Goal: Task Accomplishment & Management: Complete application form

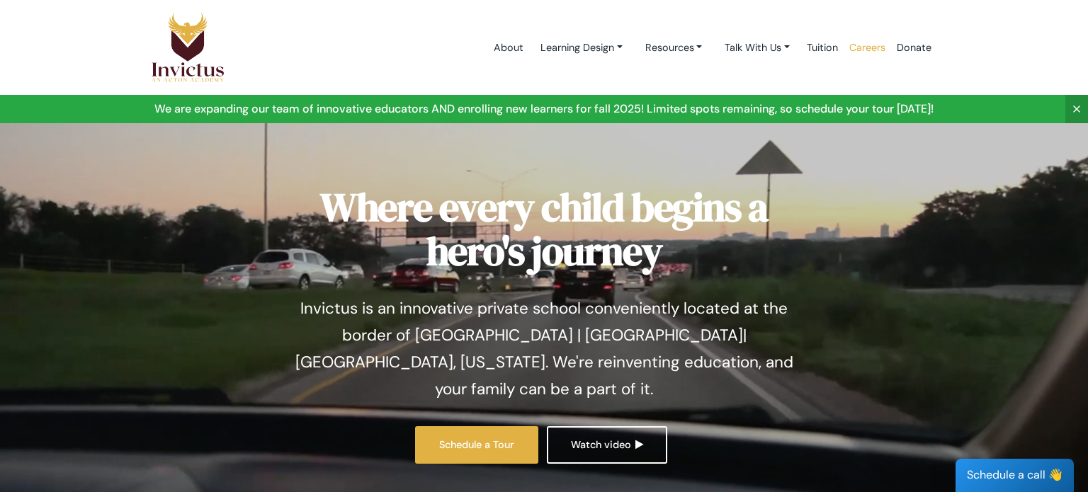
click at [862, 50] on link "Careers" at bounding box center [866, 48] width 47 height 60
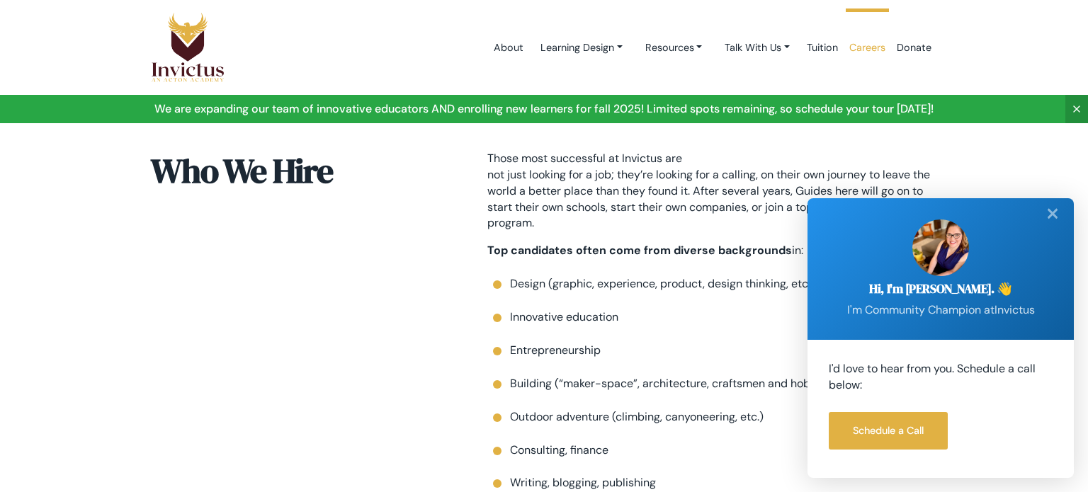
scroll to position [713, 0]
click at [1057, 214] on div "✕" at bounding box center [1052, 213] width 28 height 31
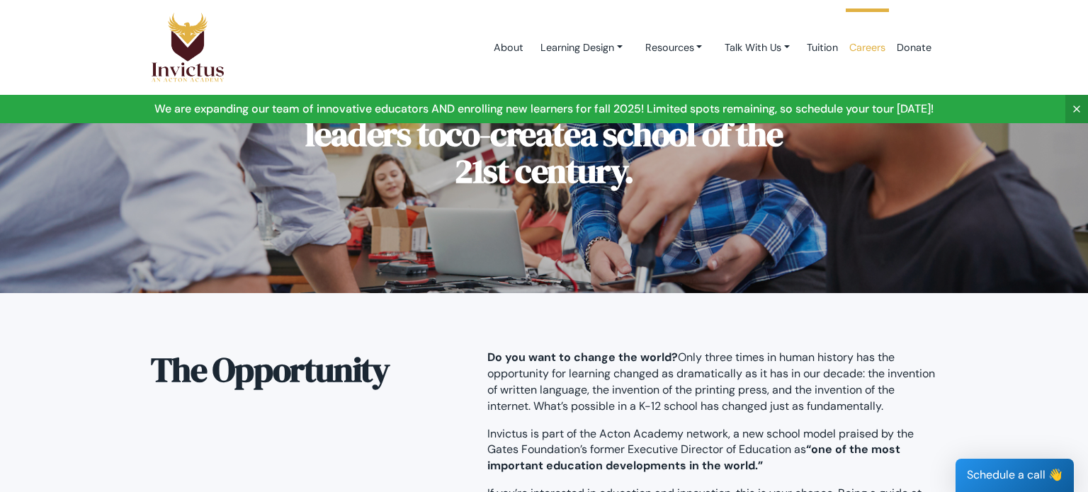
scroll to position [0, 0]
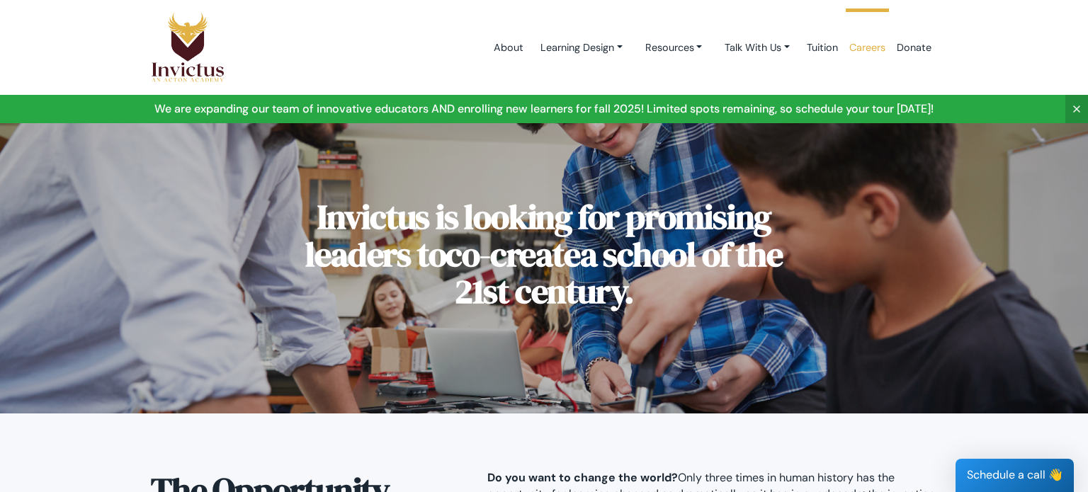
click at [875, 48] on link "Careers" at bounding box center [866, 48] width 47 height 60
click at [874, 44] on link "Careers" at bounding box center [866, 48] width 47 height 60
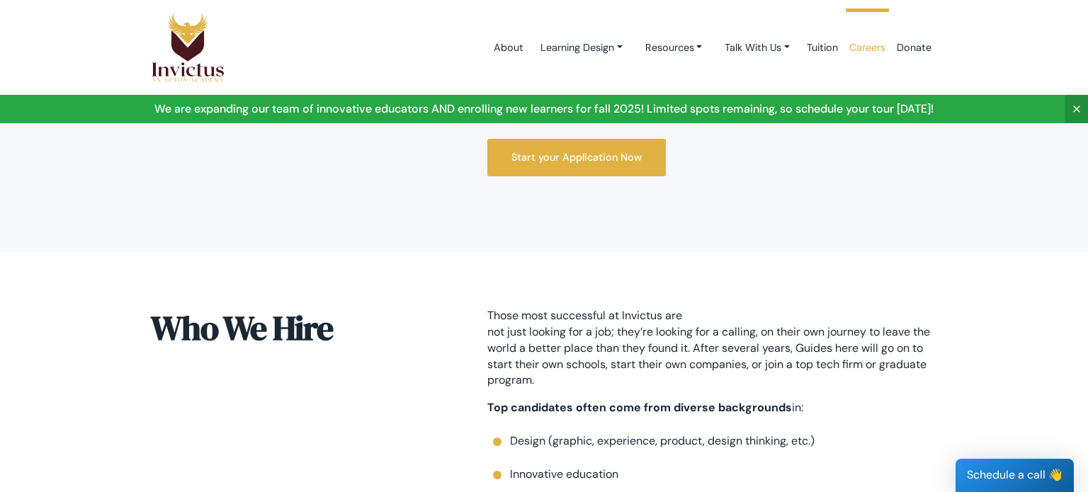
scroll to position [557, 0]
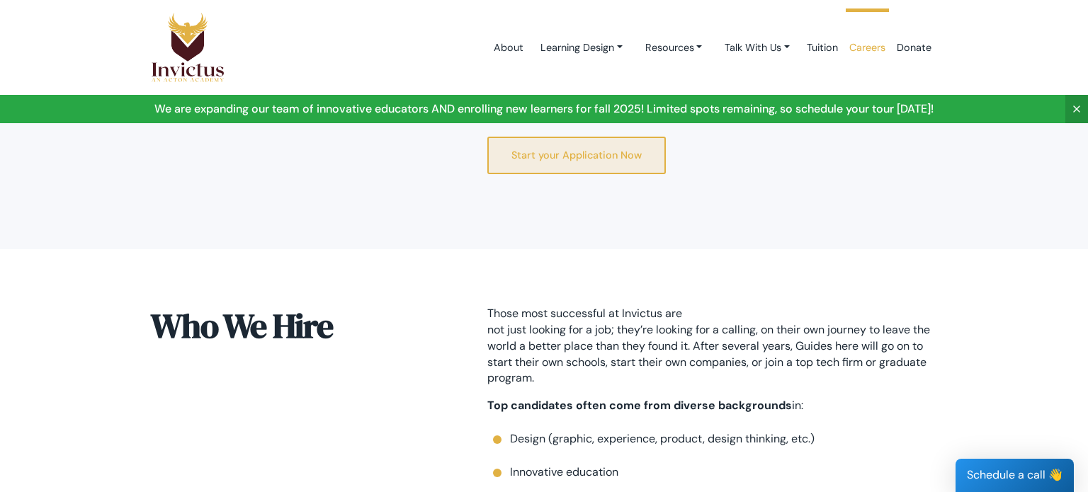
click at [644, 152] on link "Start your Application Now" at bounding box center [576, 156] width 178 height 38
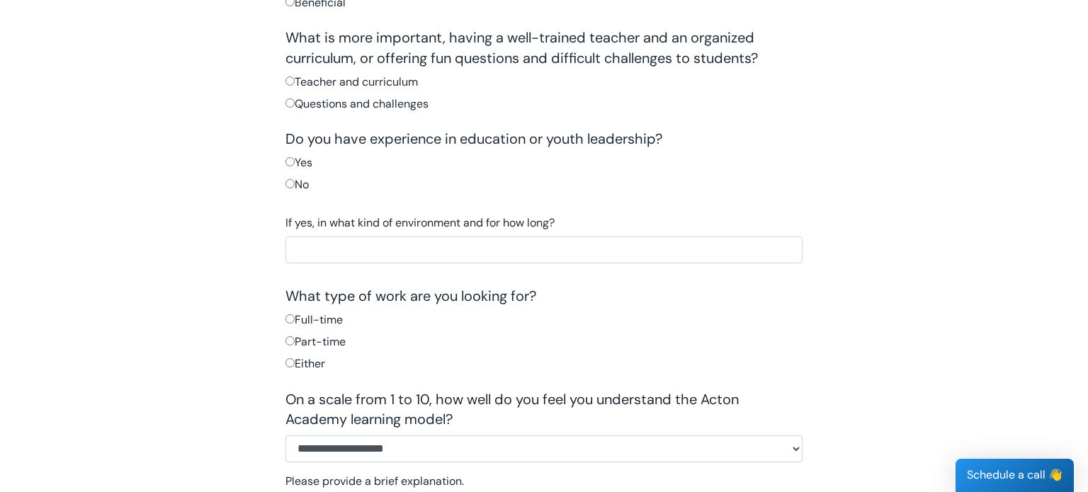
scroll to position [663, 0]
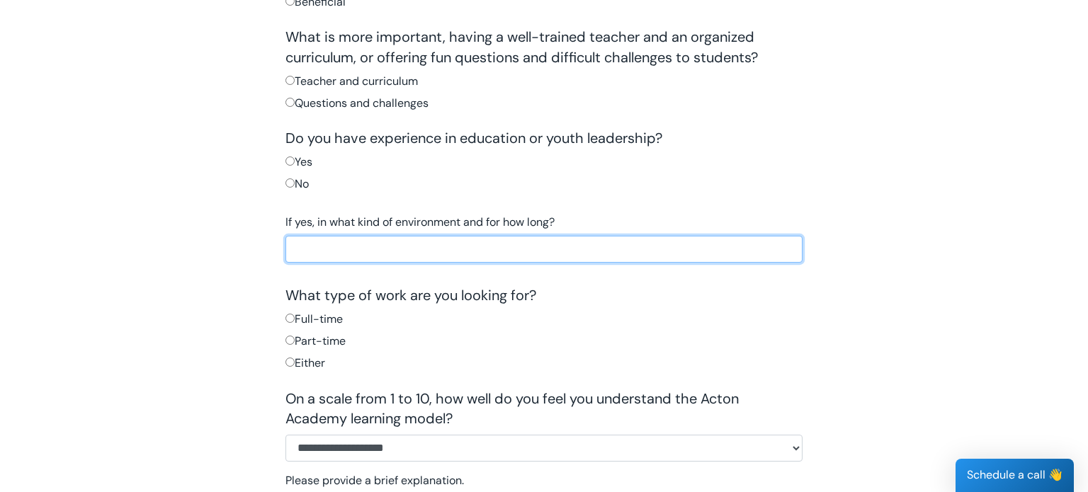
click at [292, 250] on input "text" at bounding box center [543, 249] width 517 height 27
type input "**********"
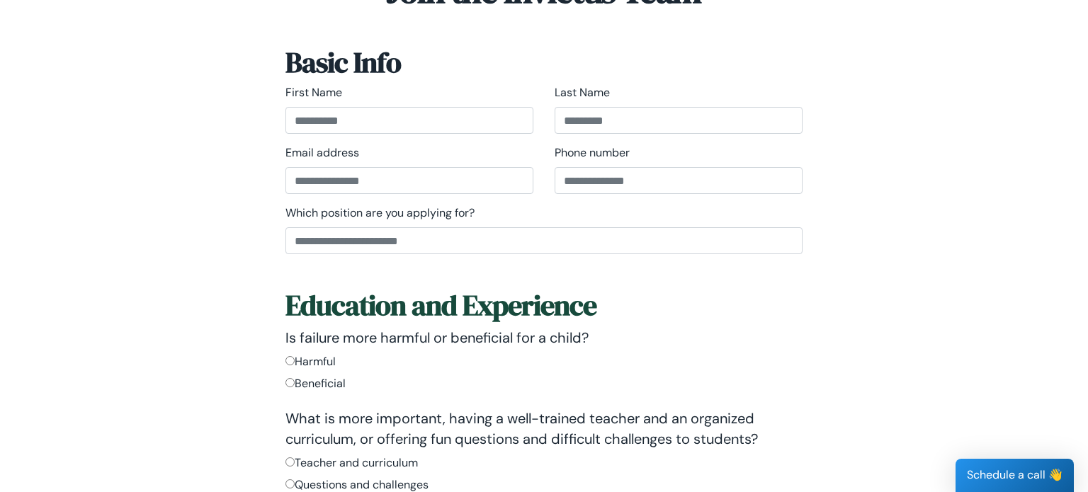
scroll to position [0, 0]
